Goal: Information Seeking & Learning: Learn about a topic

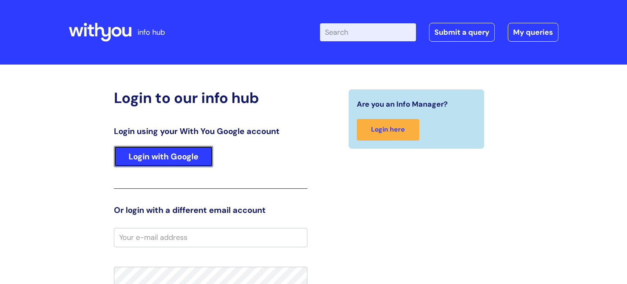
click at [174, 158] on link "Login with Google" at bounding box center [163, 156] width 99 height 21
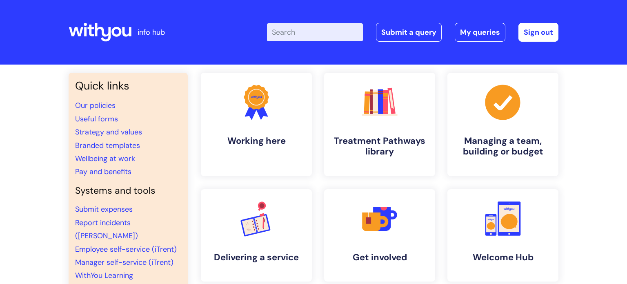
click at [174, 158] on li "Wellbeing at work" at bounding box center [128, 158] width 106 height 13
click at [242, 116] on icon ".cls-1{fill:#f89b22;}.cls-1,.cls-2,.cls-3{stroke-width:0px;}.cls-2{fill:#2d3cff…" at bounding box center [256, 102] width 40 height 40
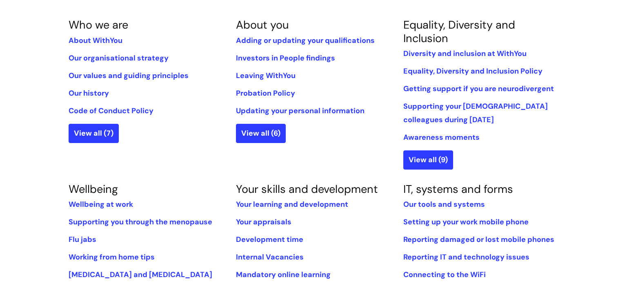
scroll to position [169, 0]
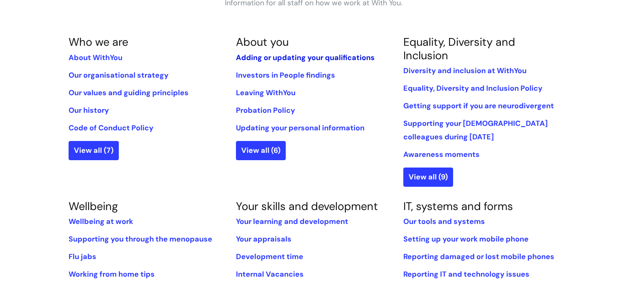
click at [249, 57] on link "Adding or updating your qualifications" at bounding box center [305, 58] width 139 height 10
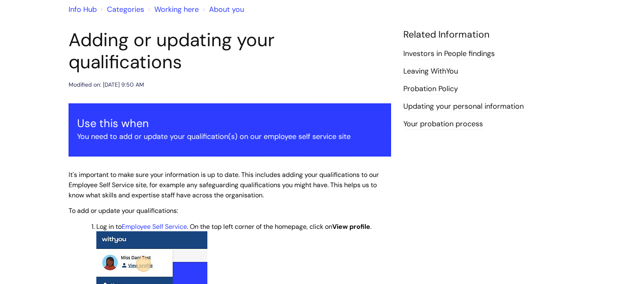
scroll to position [71, 0]
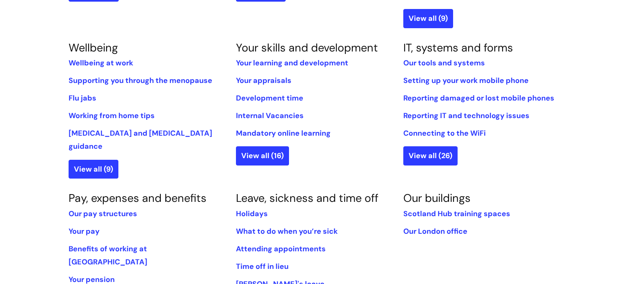
scroll to position [330, 0]
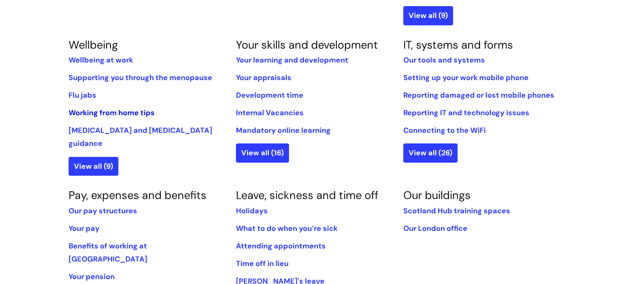
click at [100, 113] on link "Working from home tips" at bounding box center [112, 113] width 86 height 10
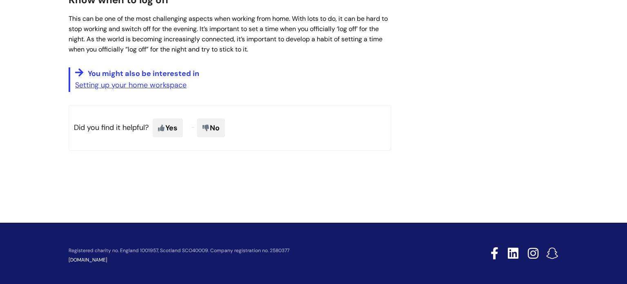
scroll to position [572, 0]
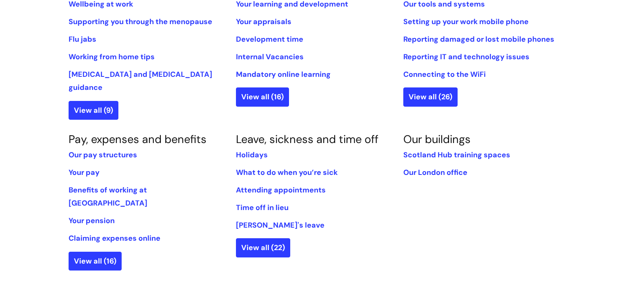
scroll to position [385, 0]
click at [259, 150] on link "Holidays" at bounding box center [252, 155] width 32 height 10
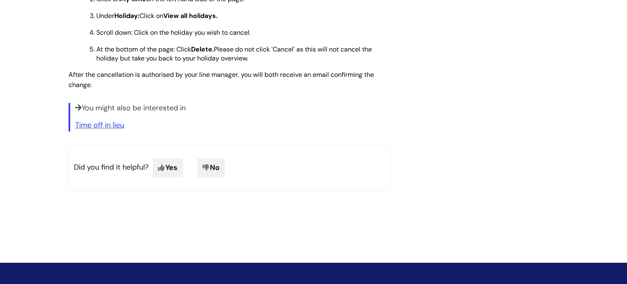
scroll to position [1067, 0]
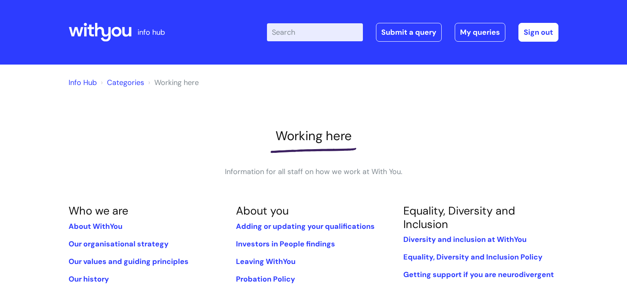
scroll to position [385, 0]
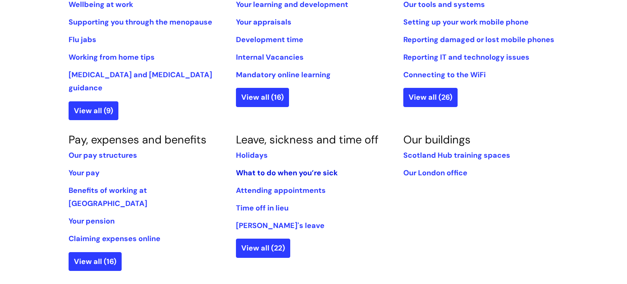
click at [259, 168] on link "What to do when you’re sick" at bounding box center [287, 173] width 102 height 10
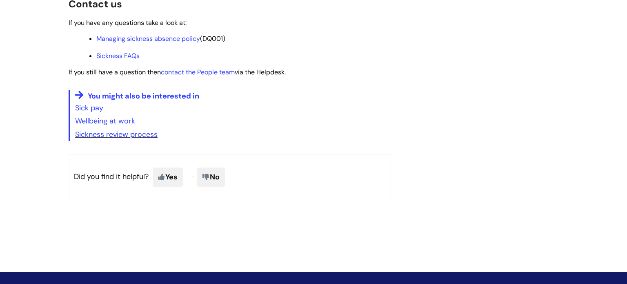
scroll to position [1245, 0]
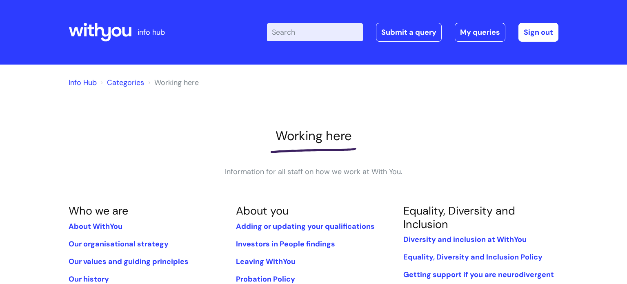
scroll to position [385, 0]
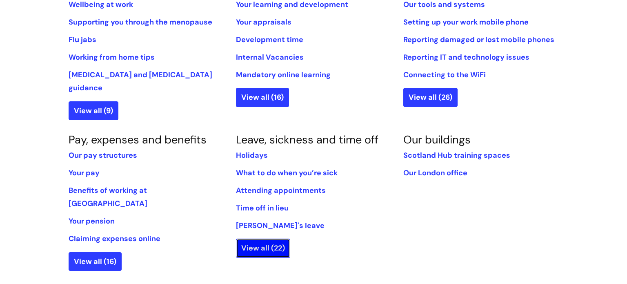
click at [252, 238] on link "View all (22)" at bounding box center [263, 247] width 54 height 19
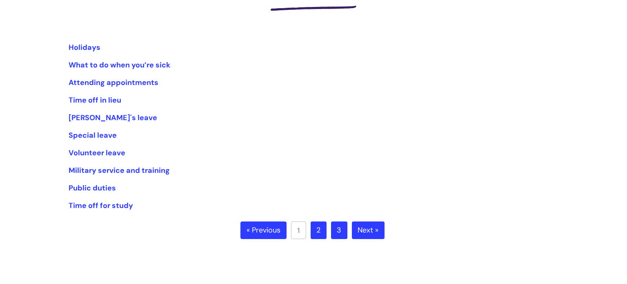
scroll to position [144, 0]
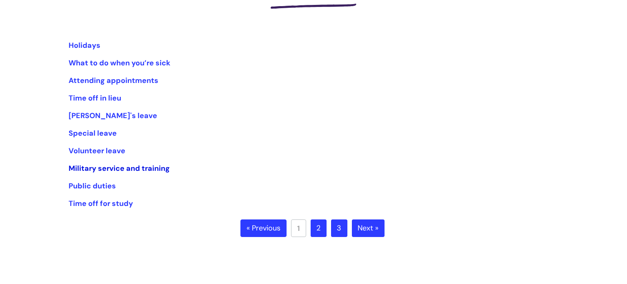
click at [90, 169] on link "Military service and training" at bounding box center [119, 168] width 101 height 10
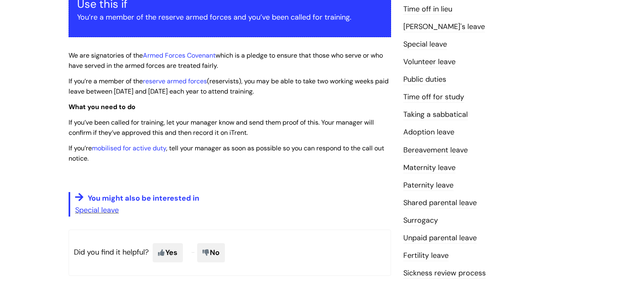
scroll to position [170, 0]
click at [181, 58] on link "Armed Forces Covenant" at bounding box center [179, 55] width 73 height 9
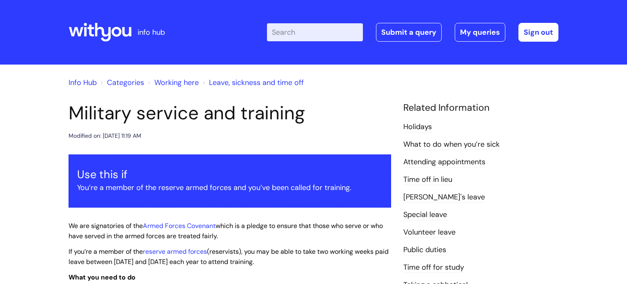
scroll to position [170, 0]
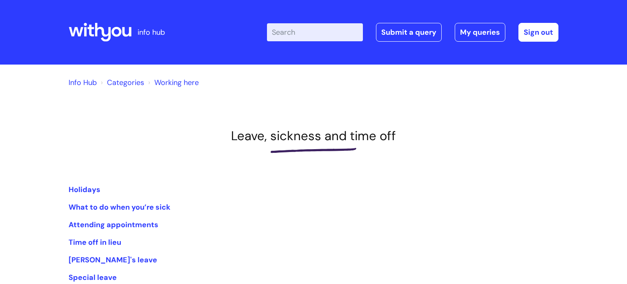
scroll to position [144, 0]
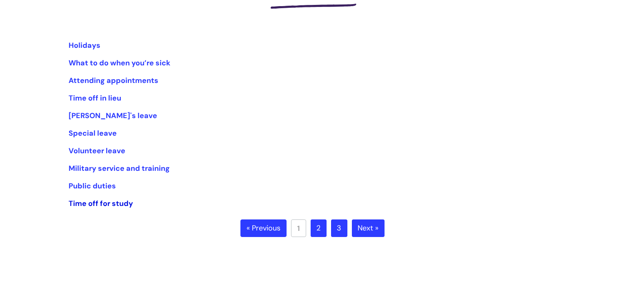
click at [95, 205] on link "Time off for study" at bounding box center [101, 203] width 64 height 10
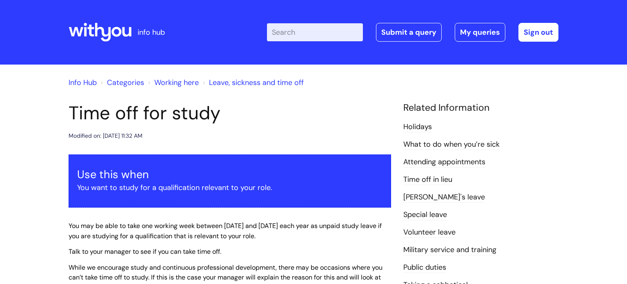
click at [29, 169] on div "Info Hub Categories Working here Leave, sickness and time off Time off for stud…" at bounding box center [313, 288] width 627 height 448
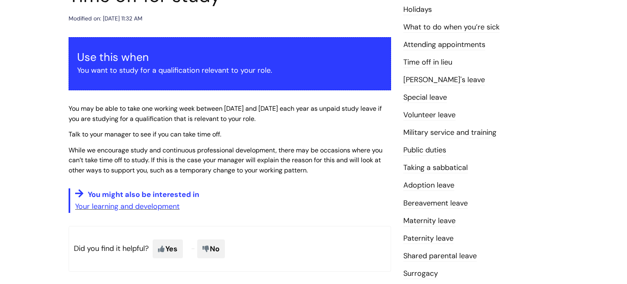
scroll to position [118, 0]
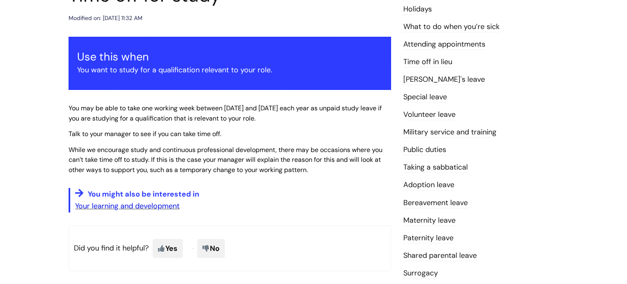
click at [128, 205] on link "Your learning and development" at bounding box center [127, 206] width 104 height 10
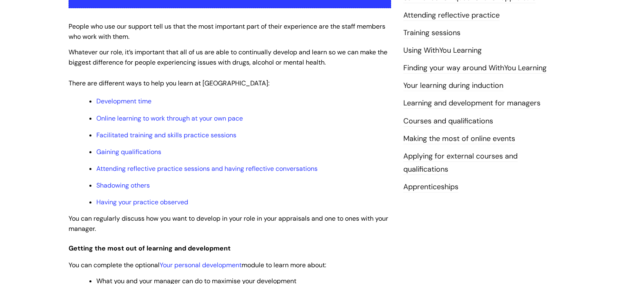
scroll to position [199, 0]
click at [126, 102] on link "Development time" at bounding box center [123, 101] width 55 height 9
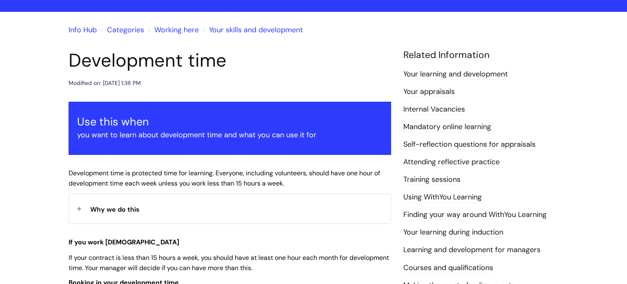
scroll to position [55, 0]
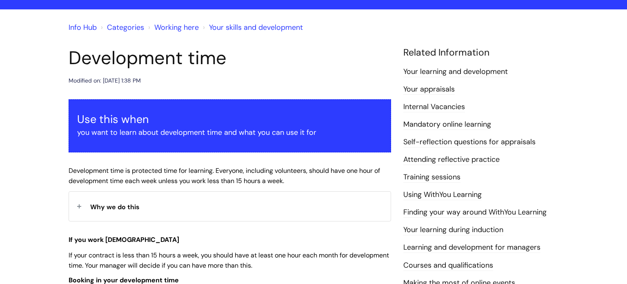
click at [461, 105] on link "Internal Vacancies" at bounding box center [434, 107] width 62 height 11
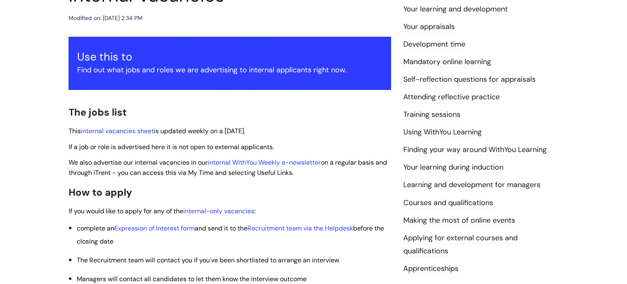
scroll to position [118, 0]
click at [109, 130] on link "internal vacancies sheet" at bounding box center [117, 130] width 73 height 9
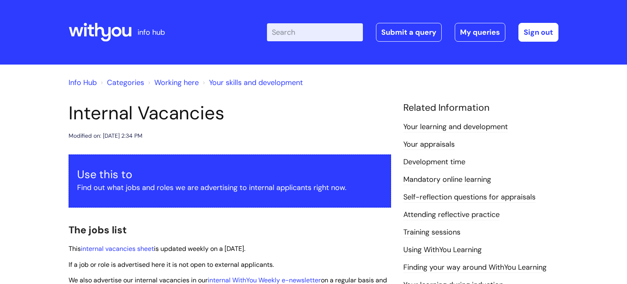
scroll to position [119, 0]
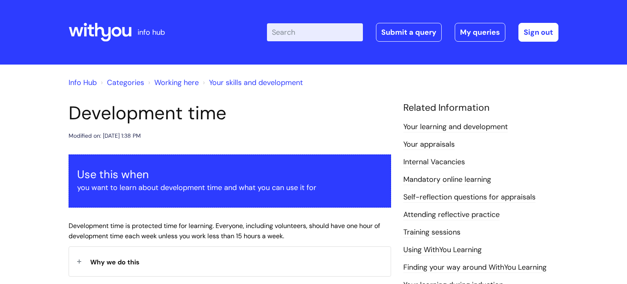
scroll to position [55, 0]
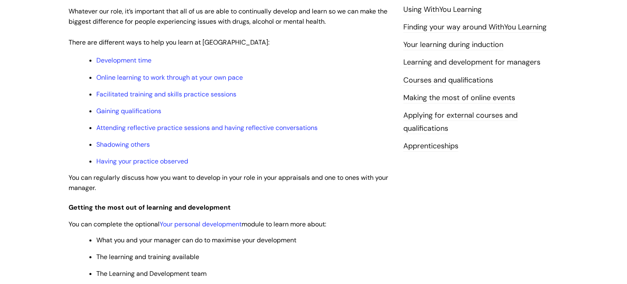
scroll to position [246, 0]
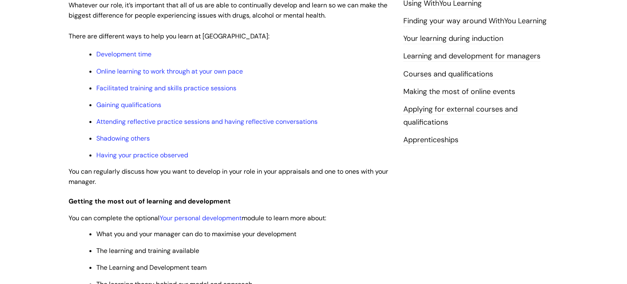
click at [434, 110] on link "Applying for external courses and qualifications" at bounding box center [460, 116] width 114 height 24
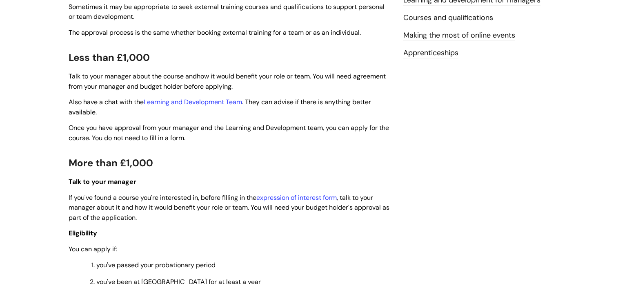
scroll to position [320, 0]
click at [39, 143] on div "Info Hub Categories Working here Your skills and development Applying for exter…" at bounding box center [313, 215] width 627 height 941
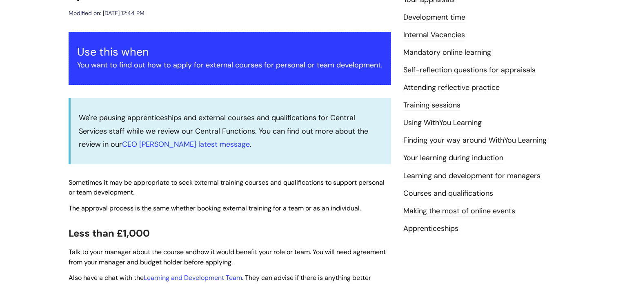
scroll to position [144, 0]
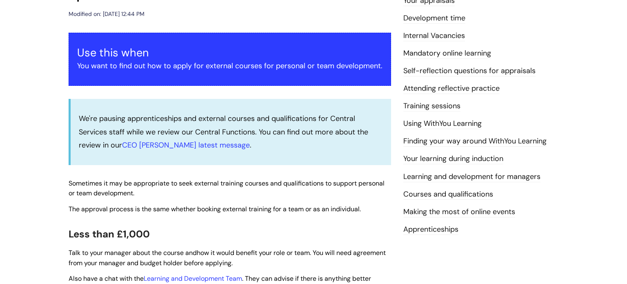
click at [388, 109] on div "We're pausing apprenticeships and external courses and qualifications for Centr…" at bounding box center [230, 132] width 322 height 66
click at [426, 107] on link "Training sessions" at bounding box center [431, 106] width 57 height 11
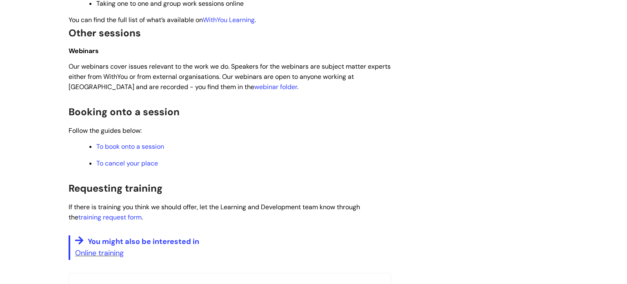
scroll to position [404, 0]
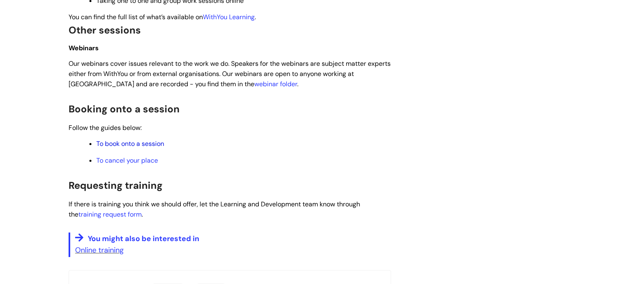
click at [146, 148] on link "To book onto a session" at bounding box center [130, 143] width 68 height 9
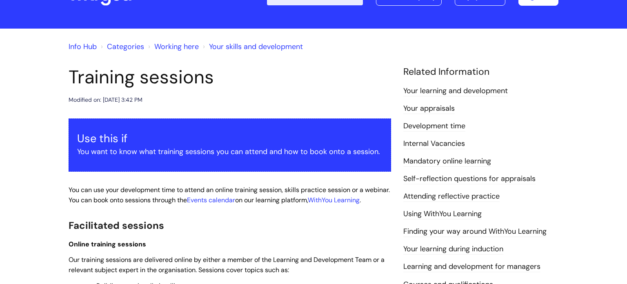
scroll to position [0, 0]
